Goal: Transaction & Acquisition: Purchase product/service

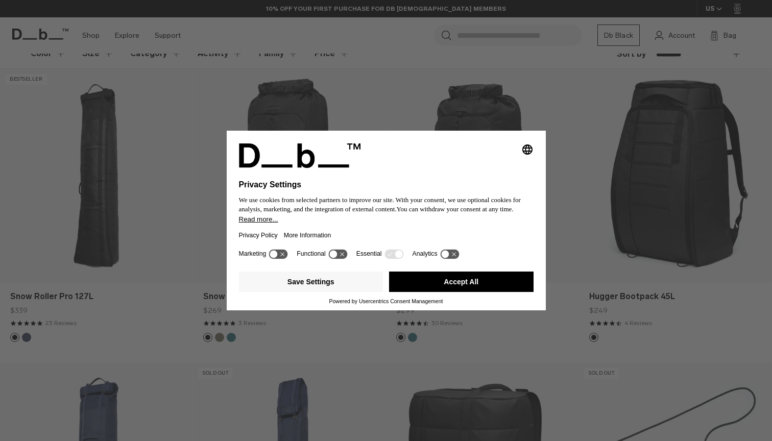
click at [438, 287] on button "Accept All" at bounding box center [461, 282] width 145 height 20
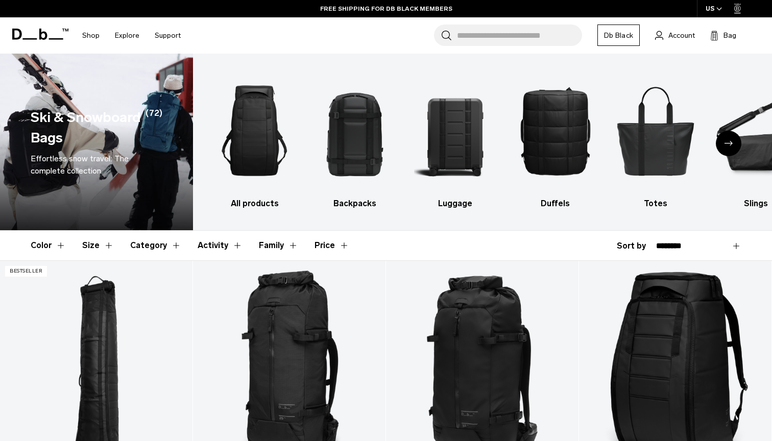
click at [152, 248] on button "Category" at bounding box center [155, 246] width 51 height 30
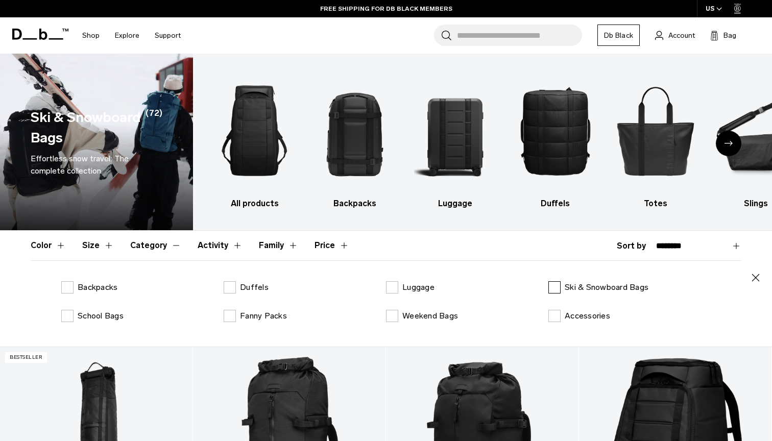
click at [579, 286] on p "Ski & Snowboard Bags" at bounding box center [607, 287] width 84 height 12
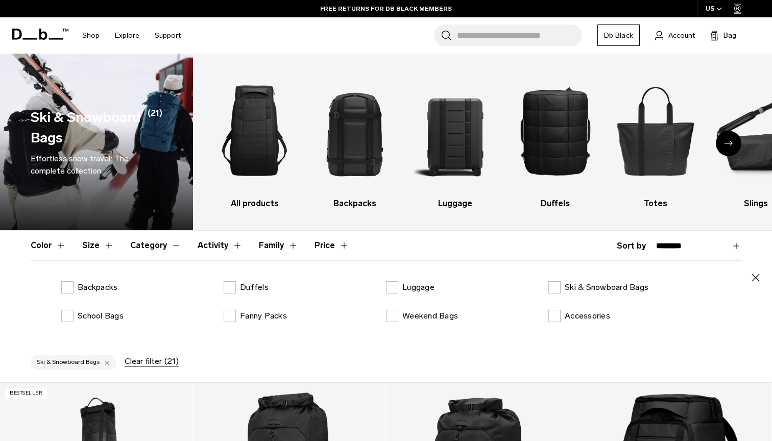
click at [757, 276] on icon "button" at bounding box center [756, 278] width 12 height 12
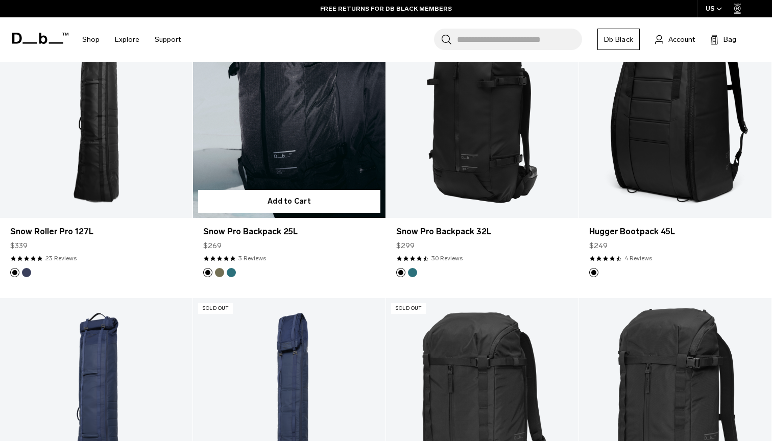
scroll to position [494, 0]
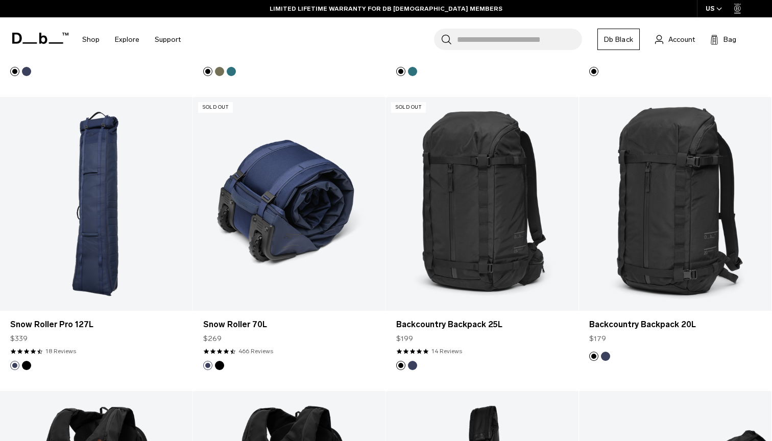
click at [284, 240] on link "Snow Roller 70L" at bounding box center [289, 204] width 193 height 214
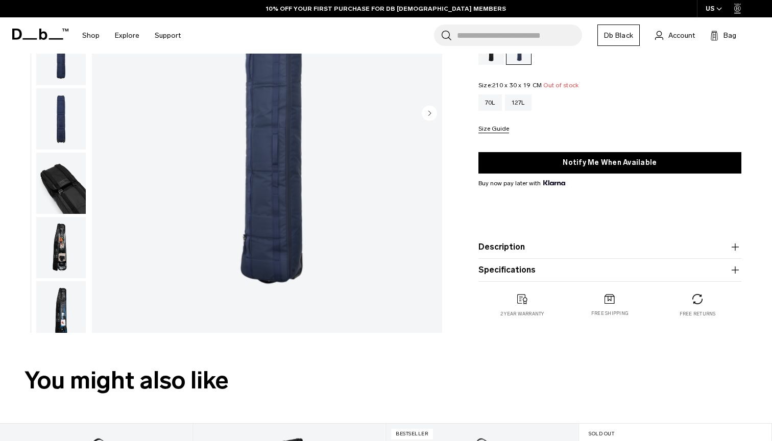
scroll to position [184, 0]
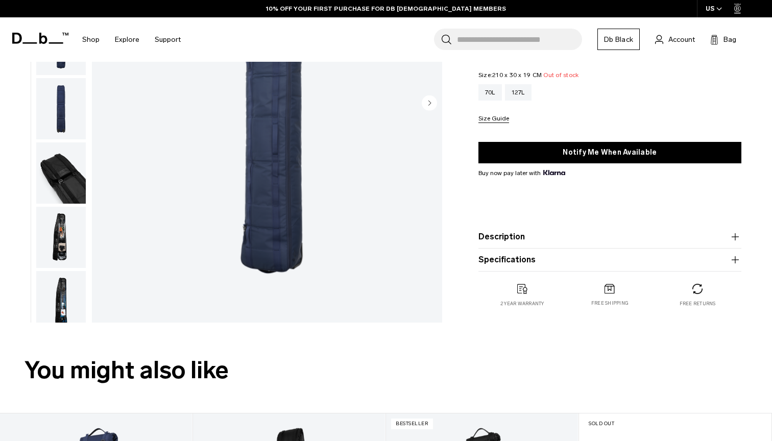
click at [66, 235] on img "button" at bounding box center [61, 237] width 50 height 61
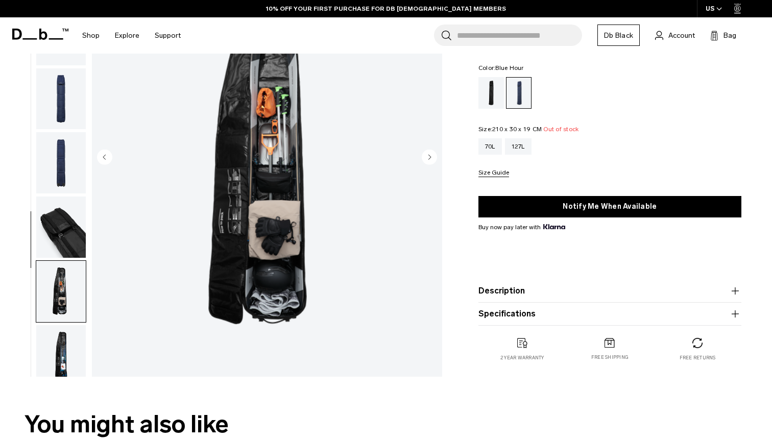
scroll to position [171, 0]
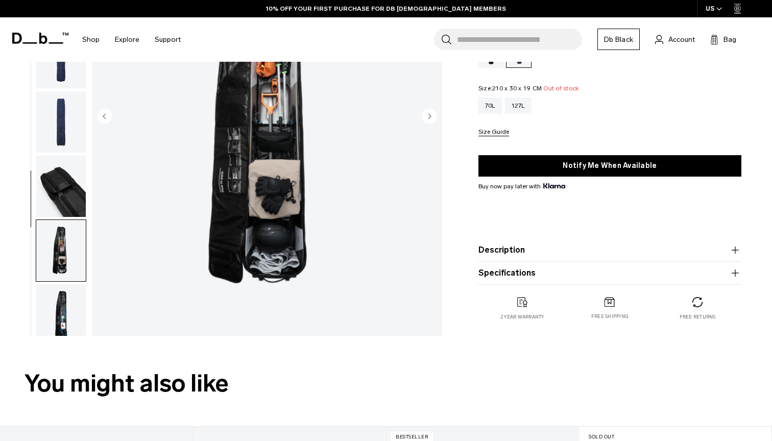
click at [47, 305] on img "button" at bounding box center [61, 314] width 50 height 61
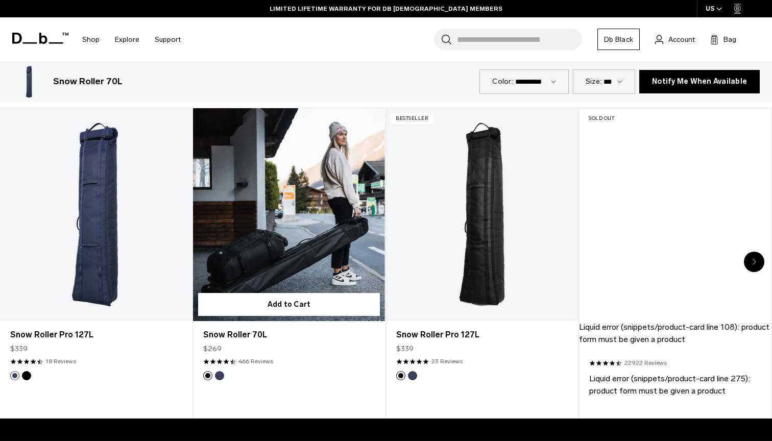
scroll to position [497, 0]
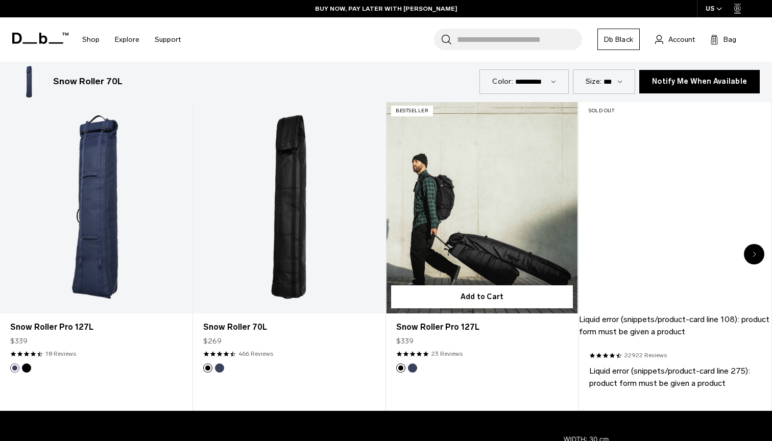
click at [484, 194] on link "Snow Roller Pro 127L" at bounding box center [482, 207] width 192 height 213
